Goal: Find specific fact: Find specific fact

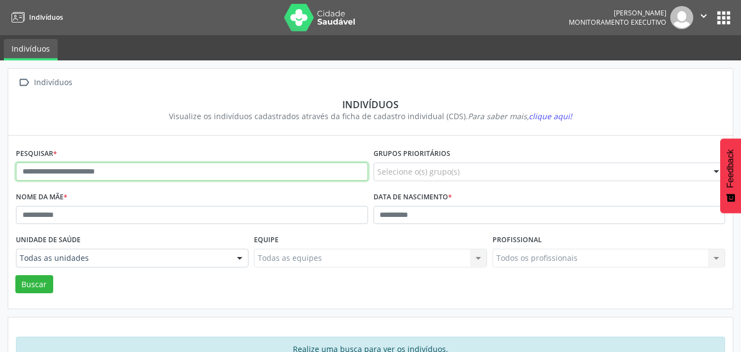
click at [224, 170] on input "text" at bounding box center [192, 171] width 352 height 19
paste input "**********"
type input "**********"
click at [15, 275] on button "Buscar" at bounding box center [34, 284] width 38 height 19
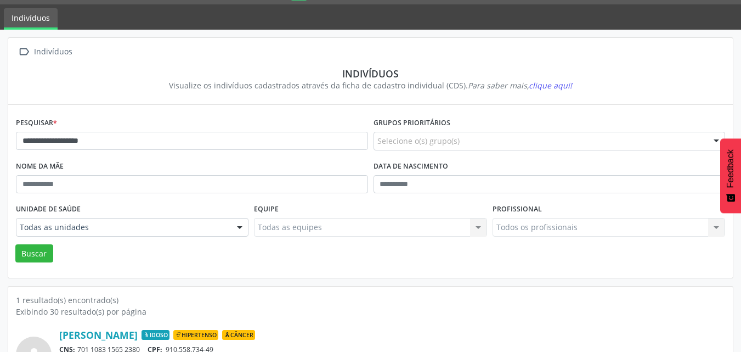
scroll to position [96, 0]
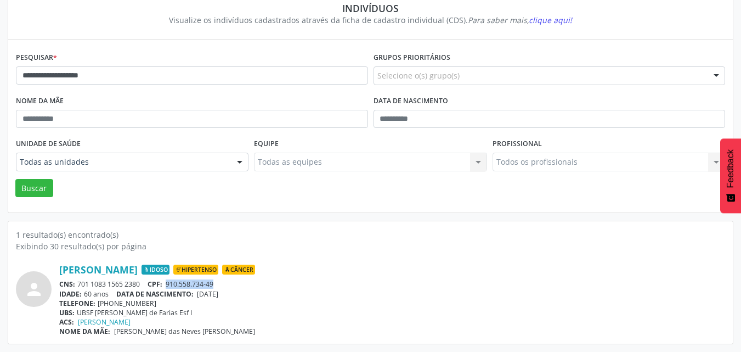
drag, startPoint x: 216, startPoint y: 283, endPoint x: 168, endPoint y: 284, distance: 48.3
click at [168, 284] on div "CNS: 701 1083 1565 2380 CPF: 910.558.734-49" at bounding box center [392, 283] width 666 height 9
copy span "910.558.734-49"
drag, startPoint x: 147, startPoint y: 283, endPoint x: 79, endPoint y: 285, distance: 67.5
click at [79, 285] on div "CNS: 701 1083 1565 2380 CPF: 910.558.734-49" at bounding box center [392, 283] width 666 height 9
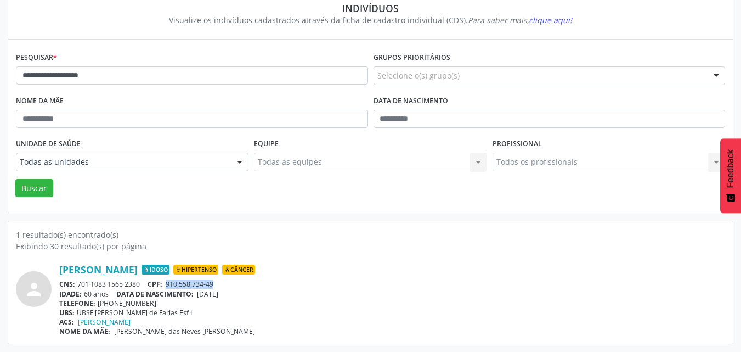
copy div "701 1083 1565 2380"
